Goal: Task Accomplishment & Management: Use online tool/utility

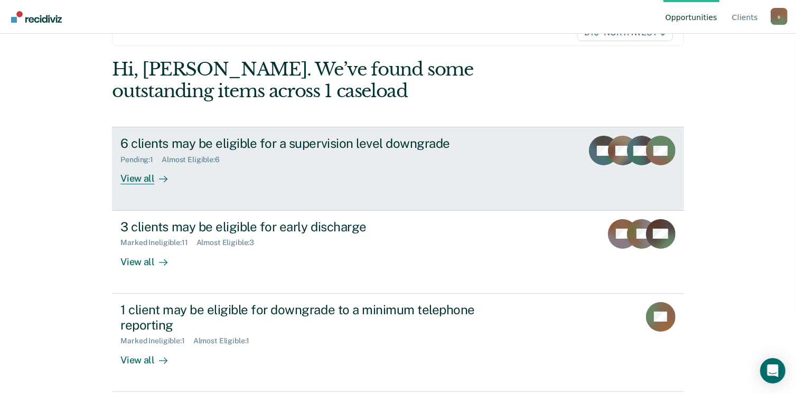
scroll to position [106, 0]
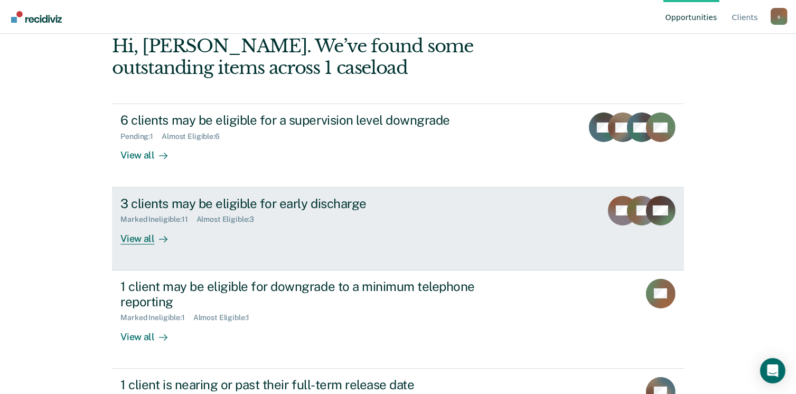
click at [147, 238] on div "View all" at bounding box center [149, 234] width 59 height 21
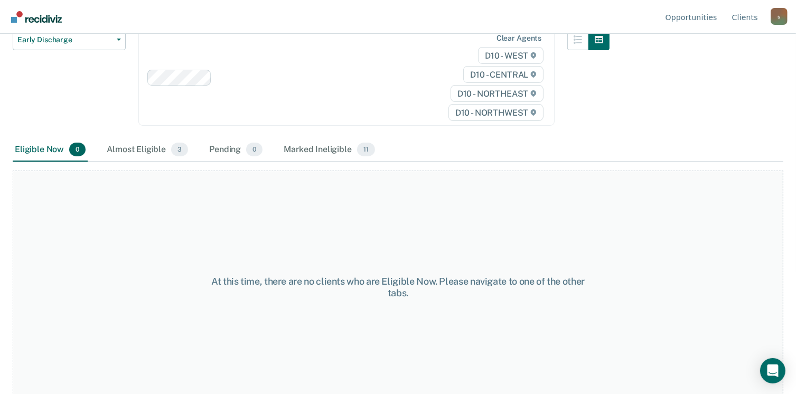
scroll to position [131, 0]
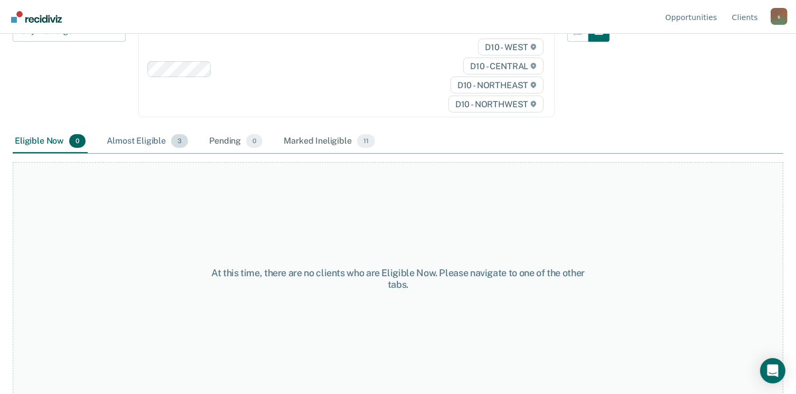
click at [151, 143] on div "Almost Eligible 3" at bounding box center [148, 141] width 86 height 23
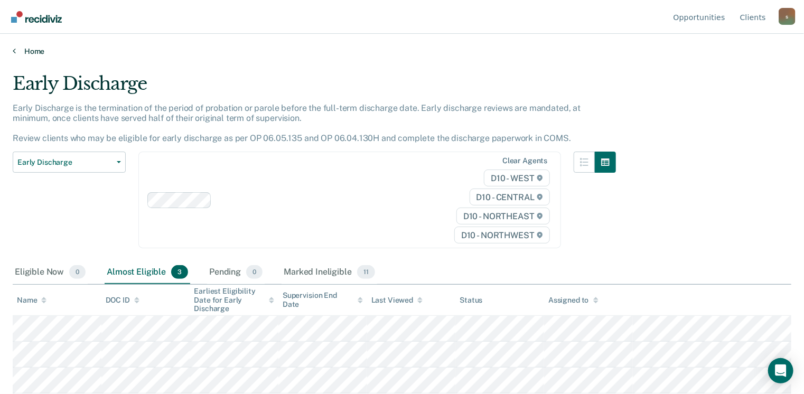
click at [42, 51] on link "Home" at bounding box center [402, 51] width 779 height 10
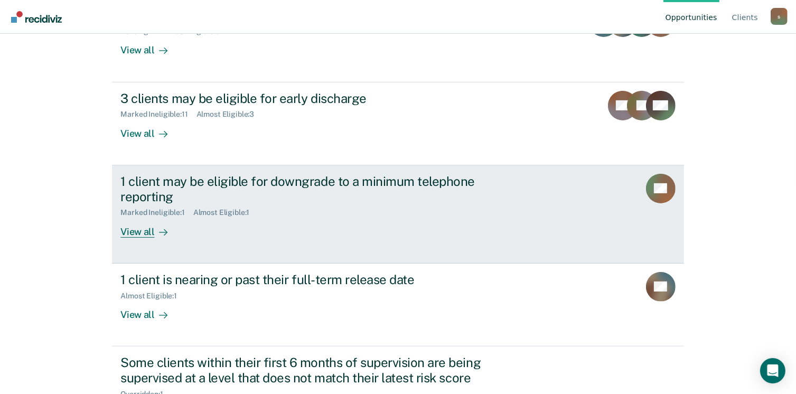
scroll to position [211, 0]
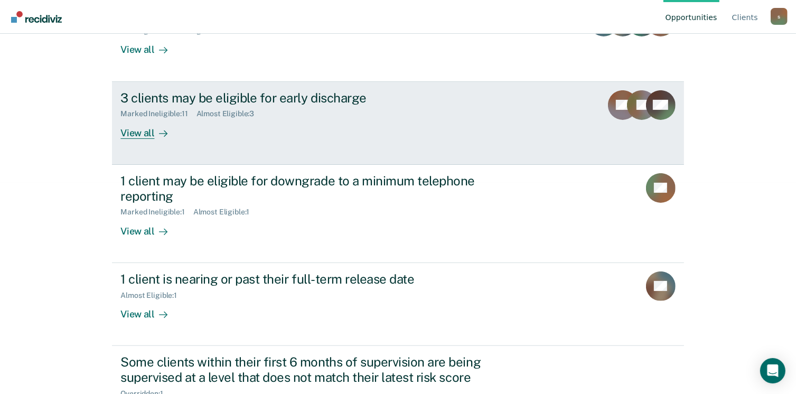
click at [198, 115] on div "Almost Eligible : 3" at bounding box center [230, 113] width 67 height 9
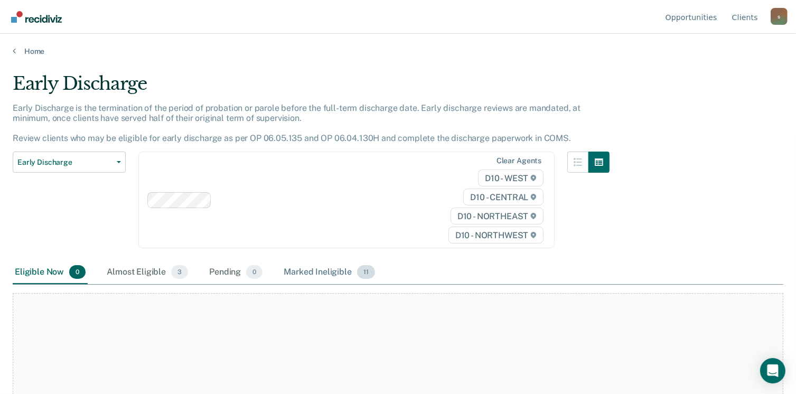
click at [309, 271] on div "Marked Ineligible 11" at bounding box center [329, 272] width 95 height 23
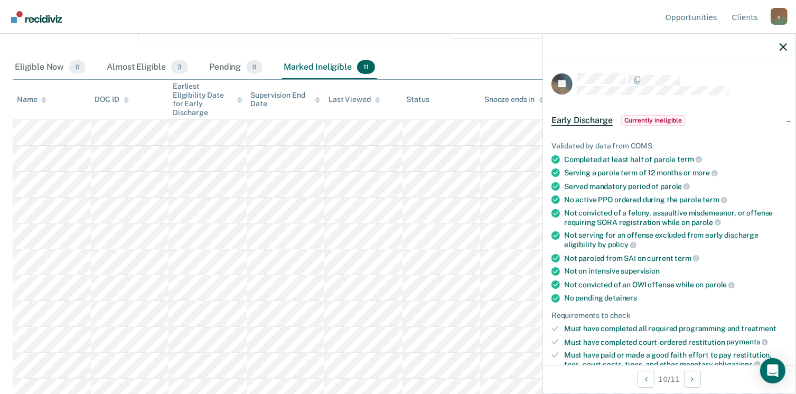
scroll to position [211, 0]
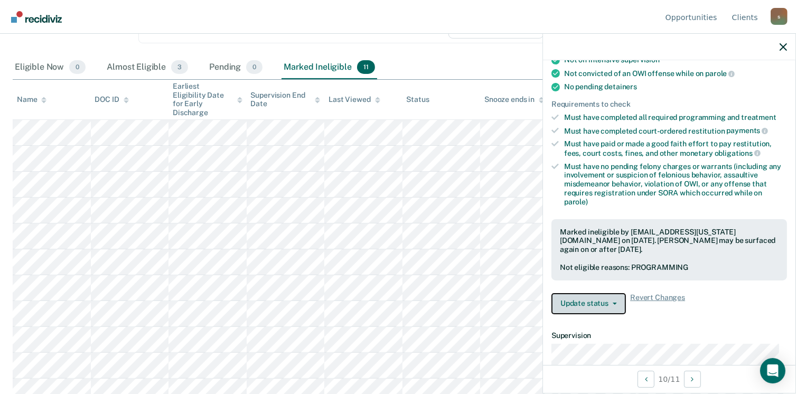
click at [615, 305] on button "Update status" at bounding box center [589, 303] width 75 height 21
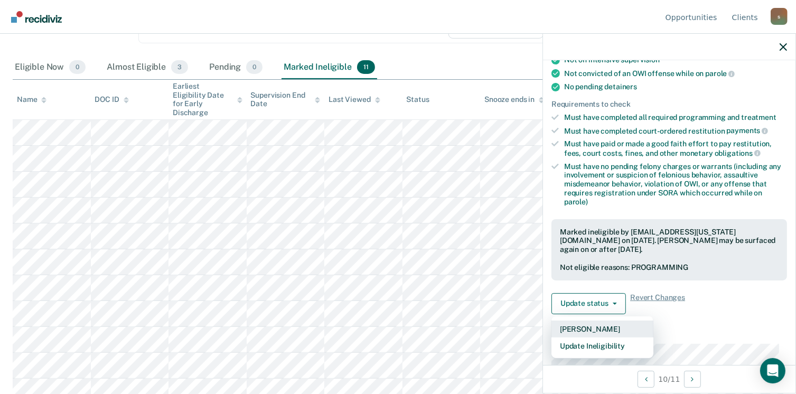
click at [611, 321] on button "[PERSON_NAME]" at bounding box center [603, 329] width 102 height 17
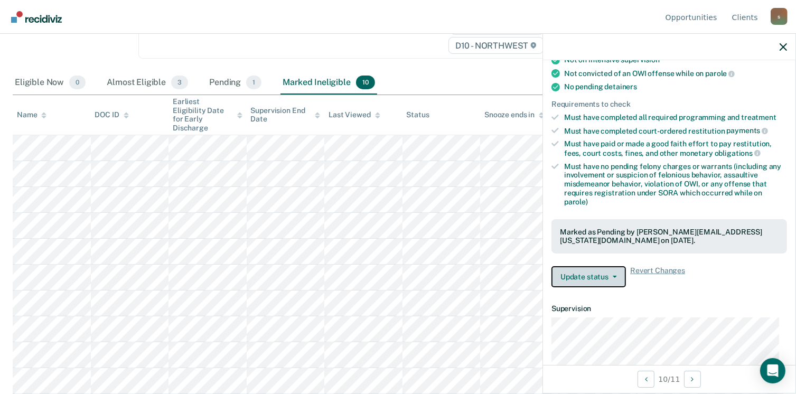
scroll to position [180, 0]
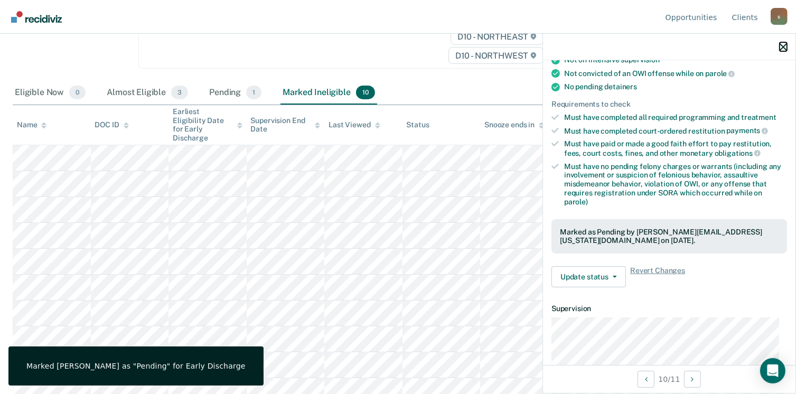
click at [784, 47] on icon "button" at bounding box center [783, 46] width 7 height 7
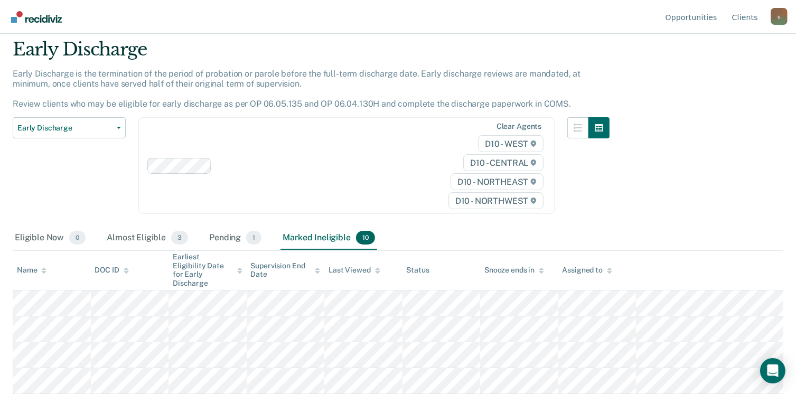
scroll to position [0, 0]
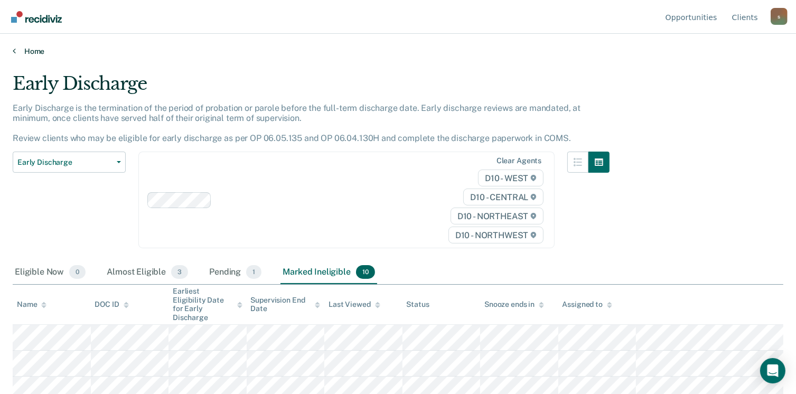
click at [33, 53] on link "Home" at bounding box center [398, 51] width 771 height 10
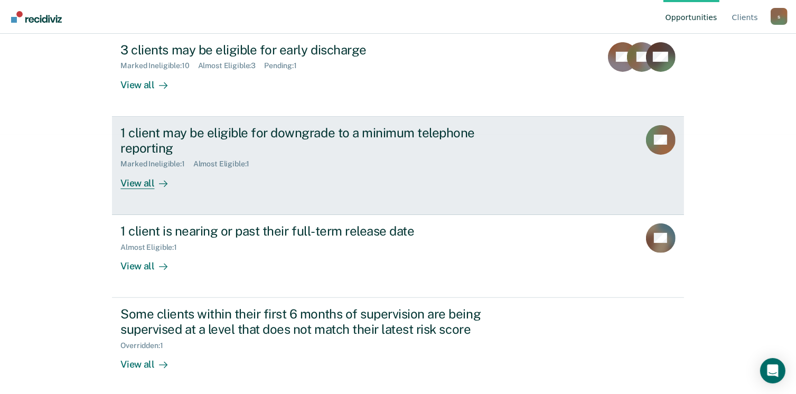
scroll to position [260, 0]
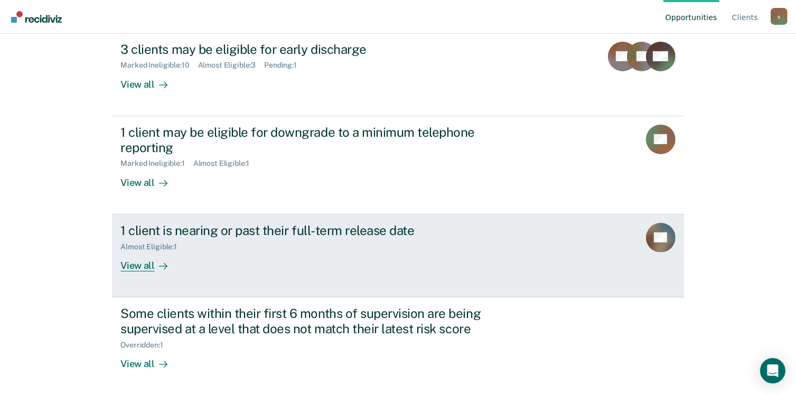
click at [139, 268] on div "View all" at bounding box center [149, 261] width 59 height 21
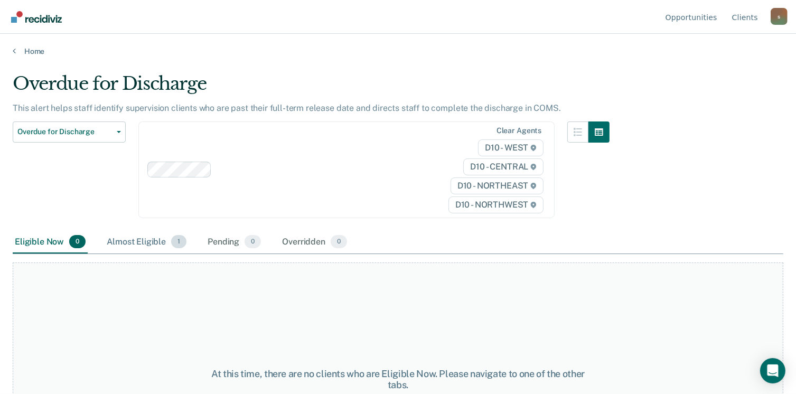
click at [163, 244] on div "Almost Eligible 1" at bounding box center [147, 242] width 84 height 23
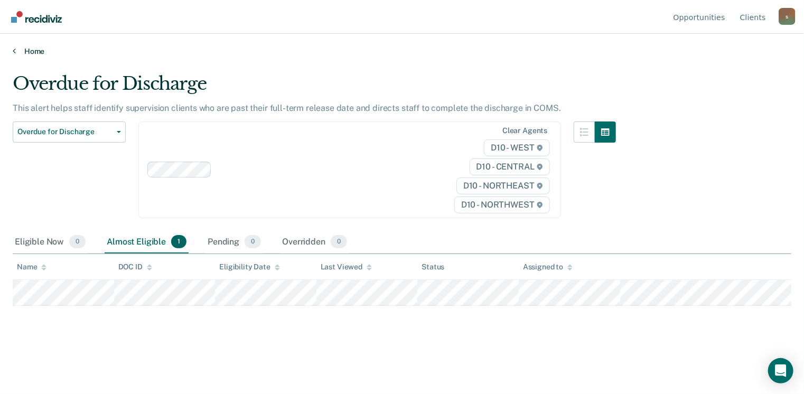
click at [35, 52] on link "Home" at bounding box center [402, 51] width 779 height 10
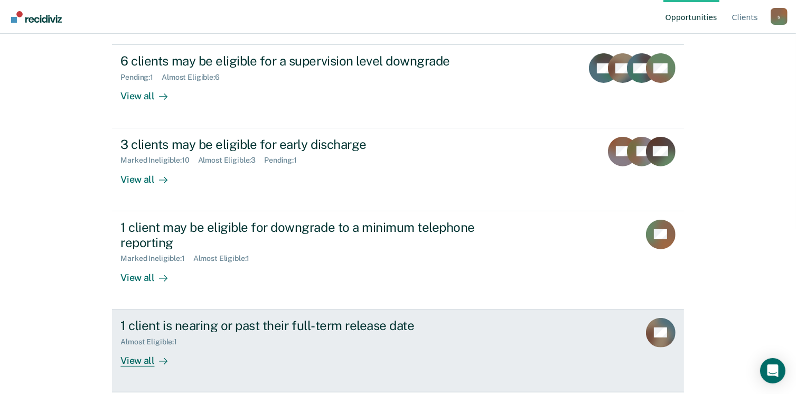
scroll to position [101, 0]
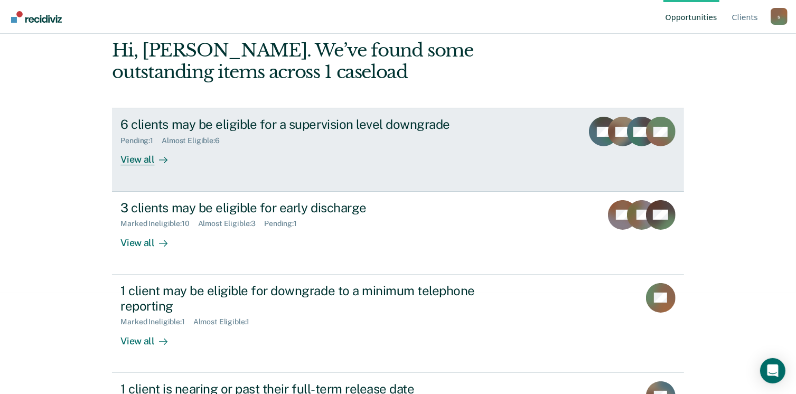
click at [140, 159] on div "View all" at bounding box center [149, 155] width 59 height 21
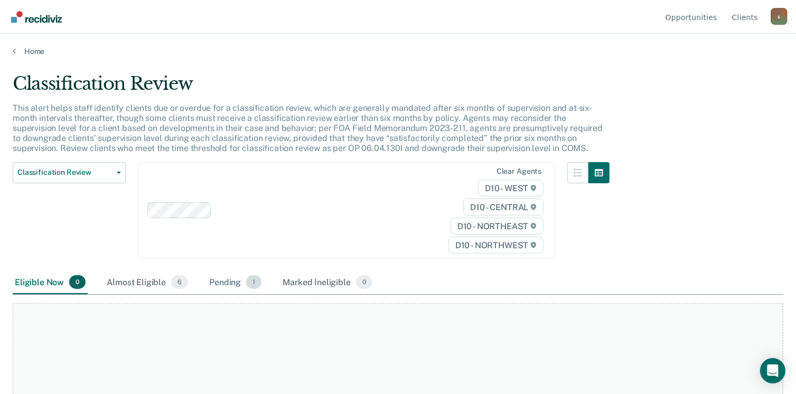
click at [219, 284] on div "Pending 1" at bounding box center [235, 282] width 57 height 23
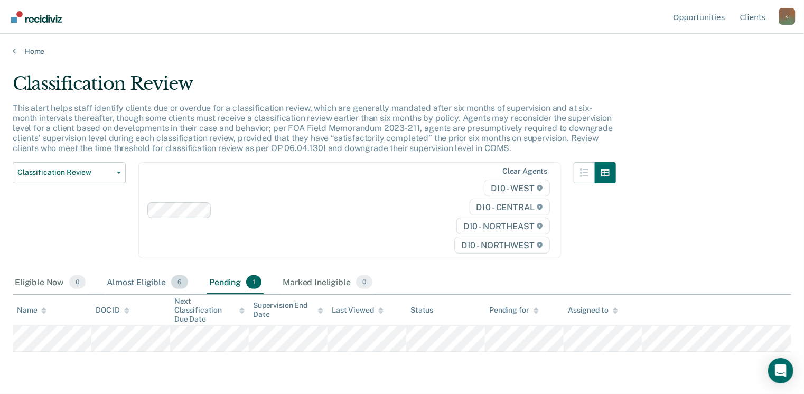
click at [137, 281] on div "Almost Eligible 6" at bounding box center [148, 282] width 86 height 23
